Goal: Check status

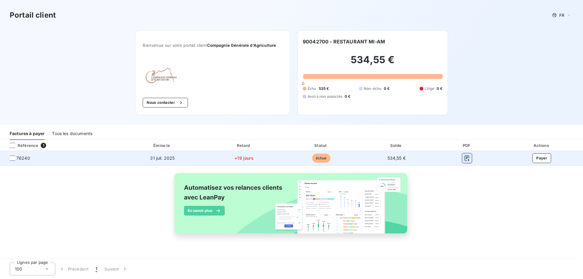
click at [465, 159] on icon "button" at bounding box center [467, 158] width 5 height 5
